Goal: Transaction & Acquisition: Purchase product/service

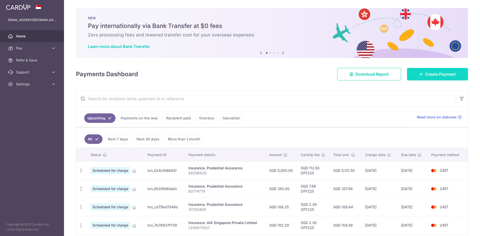
click at [425, 69] on link "Create Payment" at bounding box center [437, 74] width 61 height 13
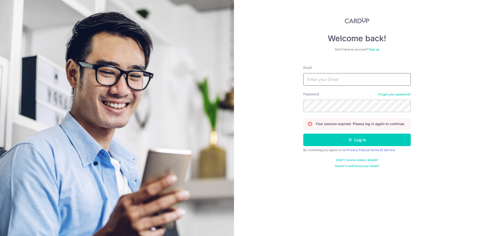
click at [350, 85] on input "Email" at bounding box center [357, 79] width 108 height 13
type input "seowchong84@gmail.com"
click at [303, 134] on button "Log in" at bounding box center [357, 140] width 108 height 13
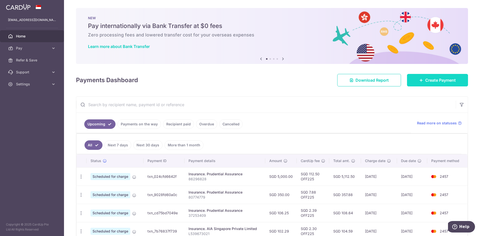
click at [458, 80] on link "Create Payment" at bounding box center [437, 80] width 61 height 13
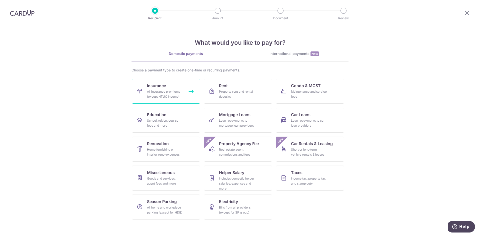
click at [164, 90] on div "All insurance premiums (except NTUC Income)" at bounding box center [165, 94] width 36 height 10
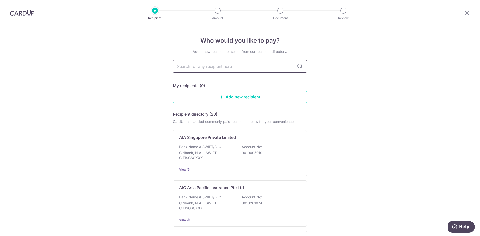
click at [214, 68] on input "text" at bounding box center [240, 66] width 134 height 13
type input "pru"
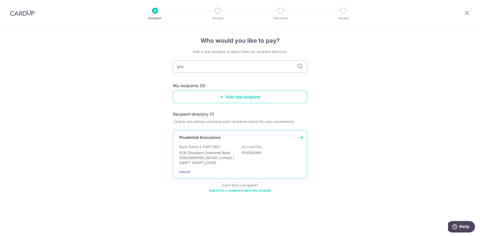
click at [235, 147] on div "Bank Name & SWIFT/BIC: SCB (Standard Chartered Bank (Singapore) Limited) | SWIF…" at bounding box center [240, 155] width 122 height 21
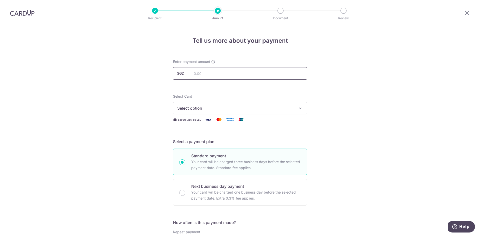
click at [218, 73] on input "text" at bounding box center [240, 73] width 134 height 13
type input "5,000.00"
click at [255, 115] on div "Select Card Select option Add credit card Your Cards **** 1006 **** 2457 Secure…" at bounding box center [240, 108] width 134 height 29
click at [263, 112] on button "Select option" at bounding box center [240, 108] width 134 height 13
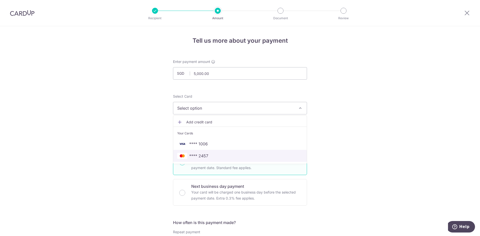
click at [238, 155] on span "**** 2457" at bounding box center [240, 156] width 126 height 6
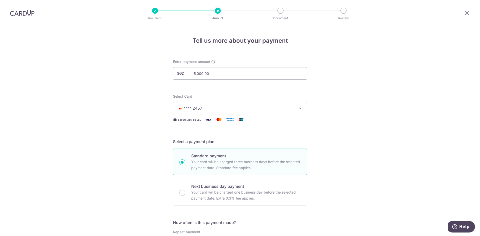
click at [281, 111] on span "**** 2457" at bounding box center [235, 108] width 117 height 6
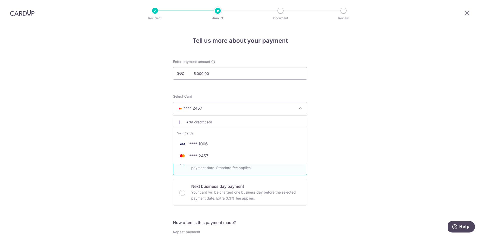
click at [281, 111] on span "**** 2457" at bounding box center [235, 108] width 117 height 6
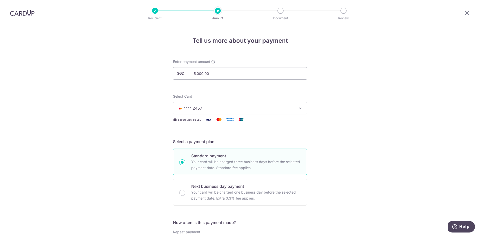
scroll to position [75, 0]
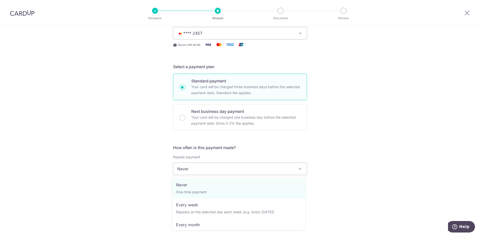
click at [236, 170] on span "Never" at bounding box center [240, 169] width 134 height 12
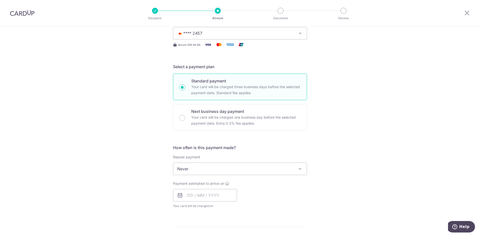
click at [236, 170] on span "Never" at bounding box center [240, 169] width 134 height 12
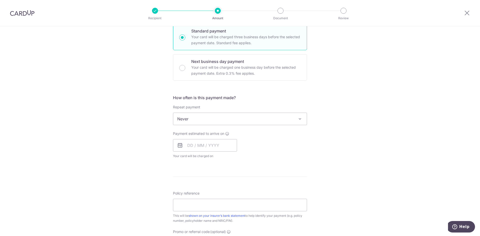
click at [195, 139] on div "Payment estimated to arrive on Your card will be charged on for the first payme…" at bounding box center [205, 145] width 64 height 28
click at [203, 147] on input "text" at bounding box center [205, 145] width 64 height 13
click at [306, 172] on form "Enter payment amount SGD 5,000.00 5000.00 Select Card **** 2457 Add credit card…" at bounding box center [240, 132] width 134 height 396
click at [196, 146] on input "text" at bounding box center [205, 145] width 64 height 13
click at [229, 202] on link "19" at bounding box center [233, 201] width 8 height 8
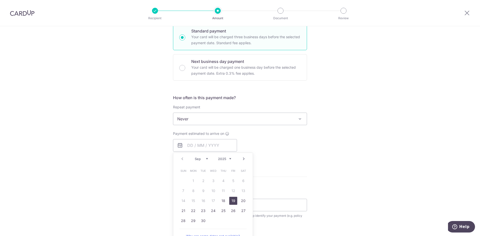
type input "[DATE]"
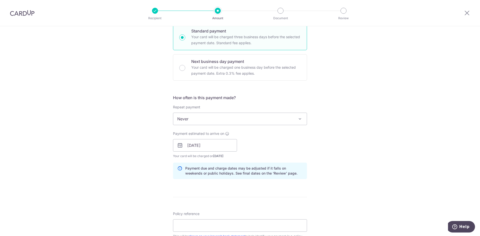
click at [304, 152] on div "Payment estimated to arrive on 19/09/2025 Prev Next Sep Oct Nov Dec 2025 2026 2…" at bounding box center [240, 145] width 140 height 28
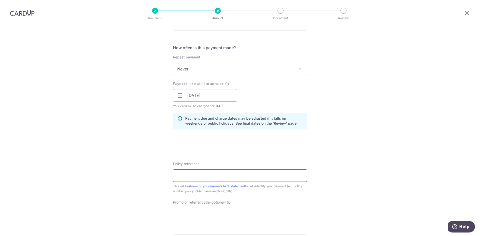
click at [224, 173] on input "Policy reference" at bounding box center [240, 176] width 134 height 13
type input "86296828"
click at [212, 213] on input "Promo or referral code (optional)" at bounding box center [240, 214] width 134 height 13
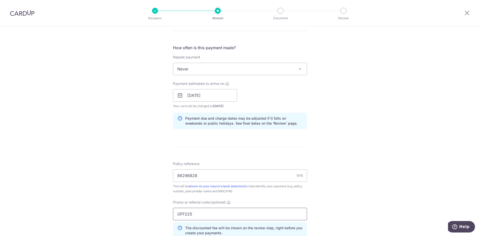
scroll to position [250, 0]
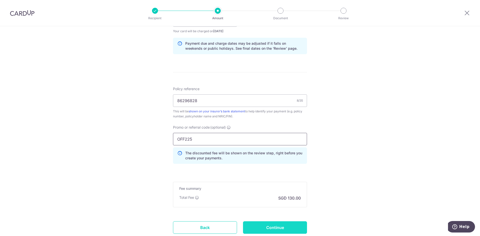
type input "OFF225"
click at [292, 230] on input "Continue" at bounding box center [275, 228] width 64 height 13
type input "Create Schedule"
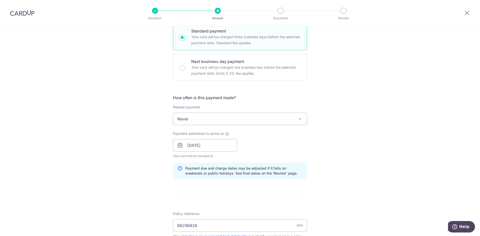
scroll to position [200, 0]
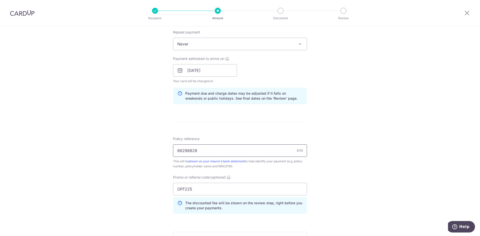
click at [218, 152] on input "86296828" at bounding box center [240, 151] width 134 height 13
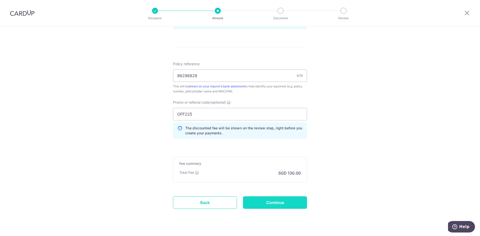
click at [268, 203] on input "Continue" at bounding box center [275, 203] width 64 height 13
type input "Update Schedule"
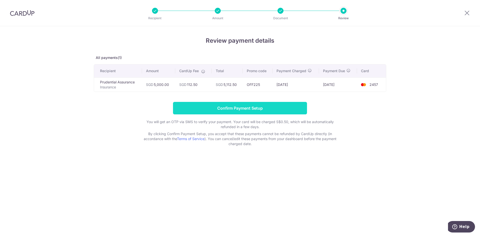
click at [267, 104] on input "Confirm Payment Setup" at bounding box center [240, 108] width 134 height 13
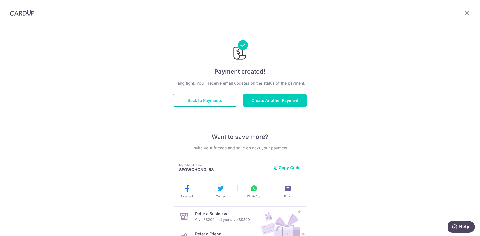
click at [210, 96] on button "Back to Payments" at bounding box center [205, 100] width 64 height 13
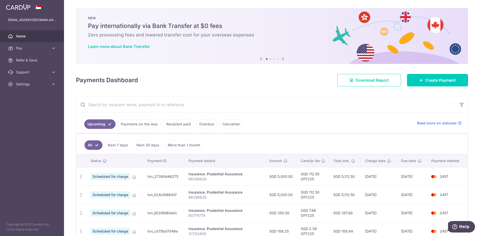
scroll to position [25, 0]
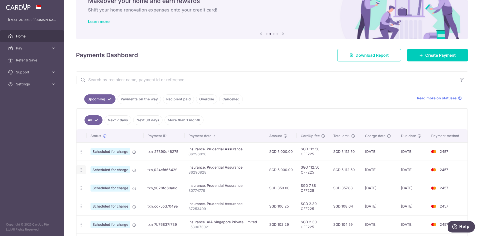
click at [82, 170] on icon "button" at bounding box center [81, 170] width 5 height 5
click at [102, 198] on span "Cancel payment" at bounding box center [108, 196] width 34 height 6
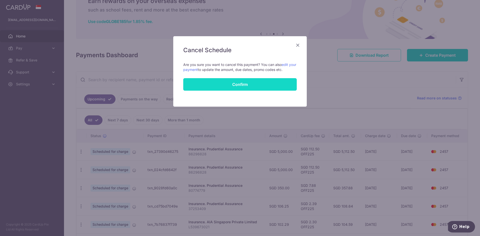
click at [245, 83] on button "Confirm" at bounding box center [240, 84] width 114 height 13
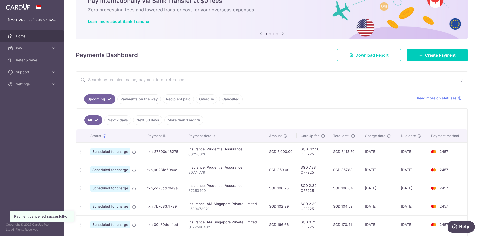
scroll to position [50, 0]
